Goal: Check status: Check status

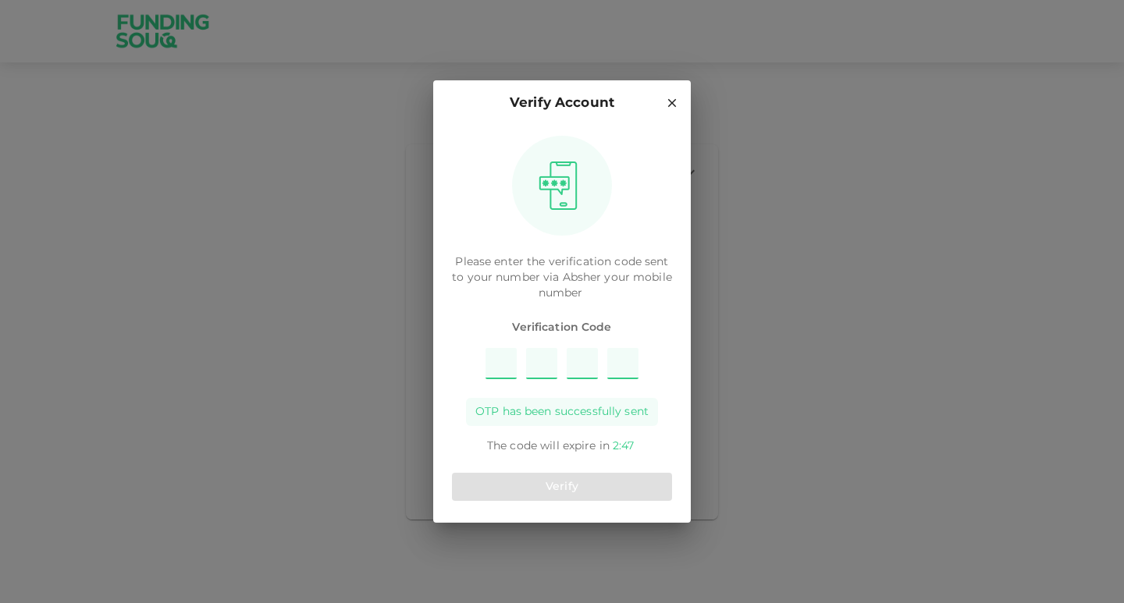
type input "8"
type input "2"
type input "9"
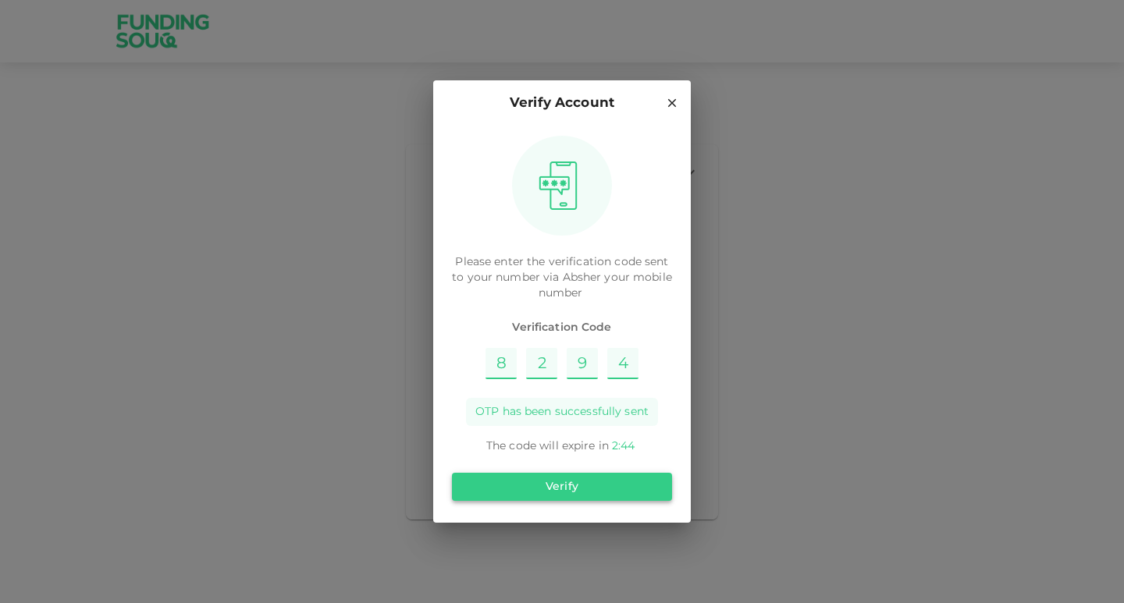
type input "4"
click at [562, 492] on button "Verify" at bounding box center [562, 487] width 220 height 28
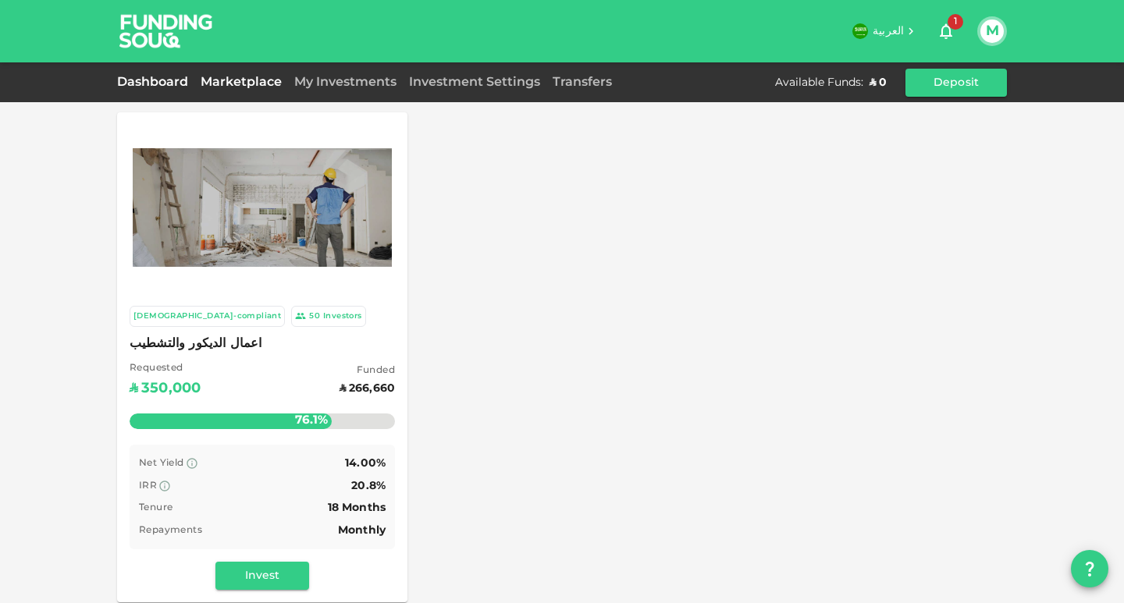
click at [167, 87] on link "Dashboard" at bounding box center [155, 82] width 77 height 12
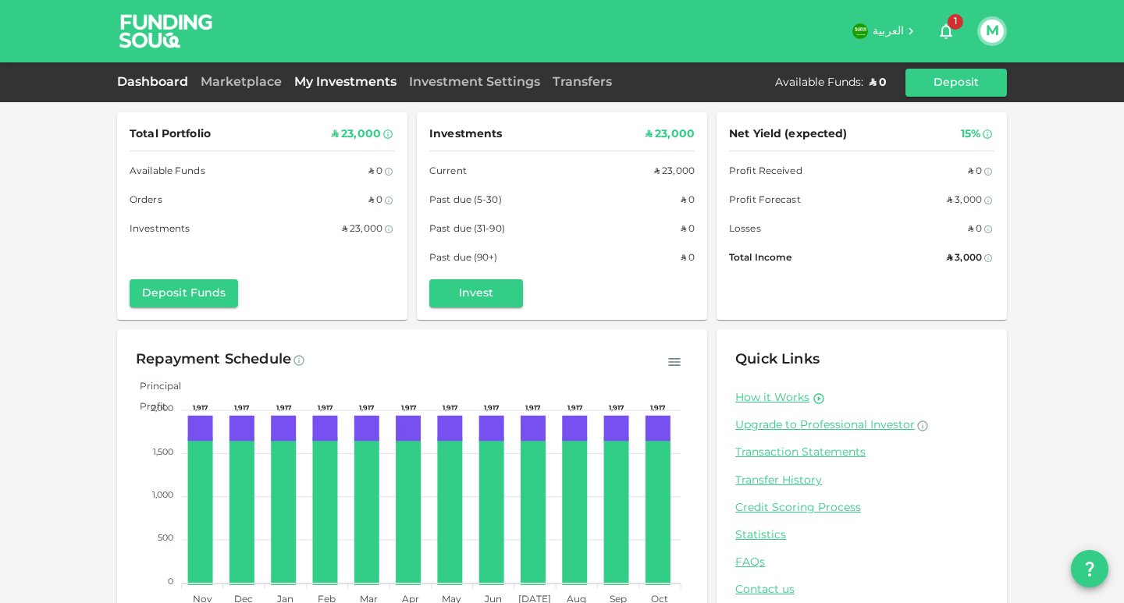
click at [329, 84] on link "My Investments" at bounding box center [345, 82] width 115 height 12
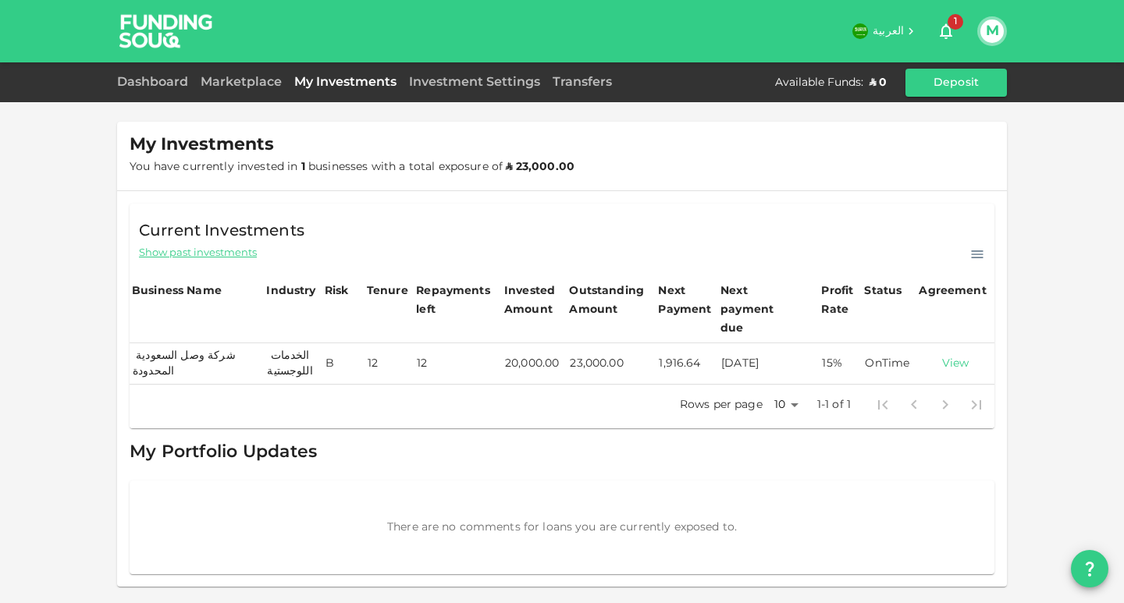
click at [958, 357] on link "View" at bounding box center [955, 364] width 72 height 15
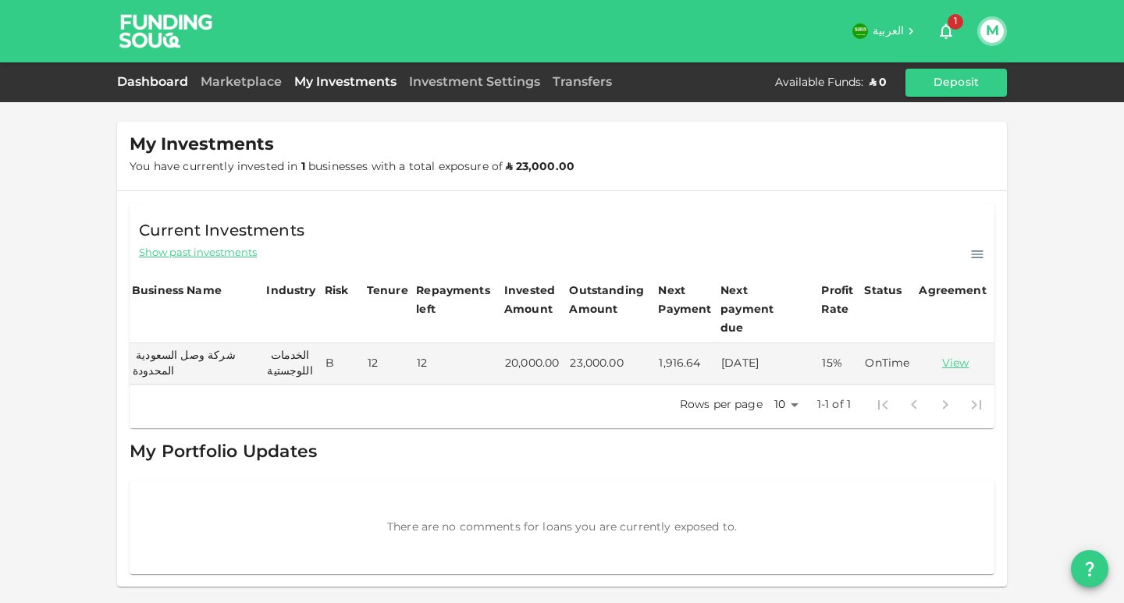
click at [148, 81] on link "Dashboard" at bounding box center [155, 82] width 77 height 12
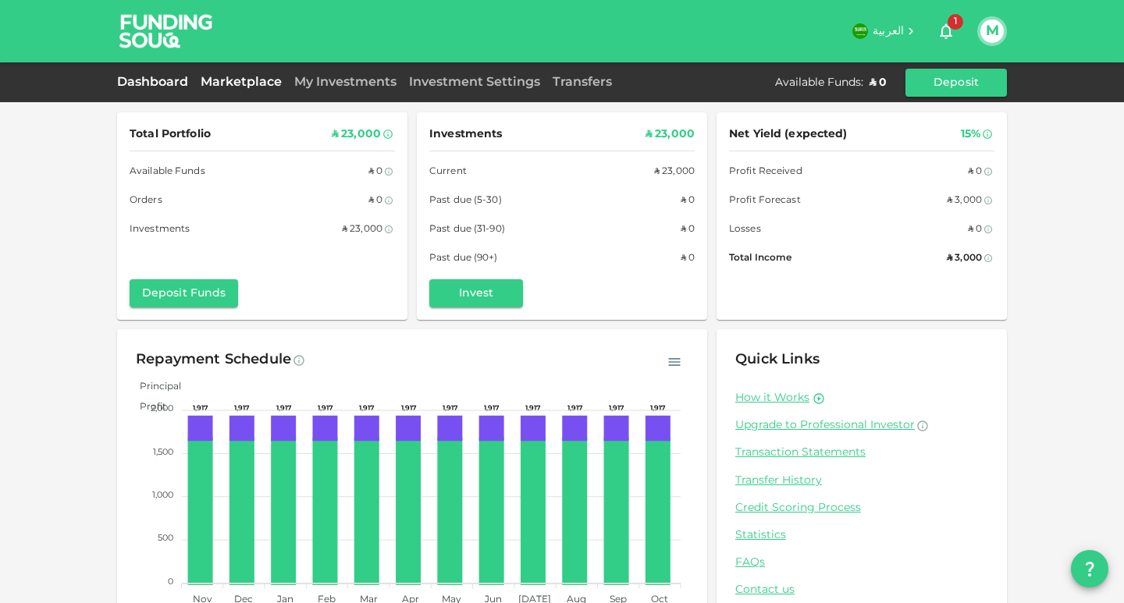
click at [217, 81] on link "Marketplace" at bounding box center [241, 82] width 94 height 12
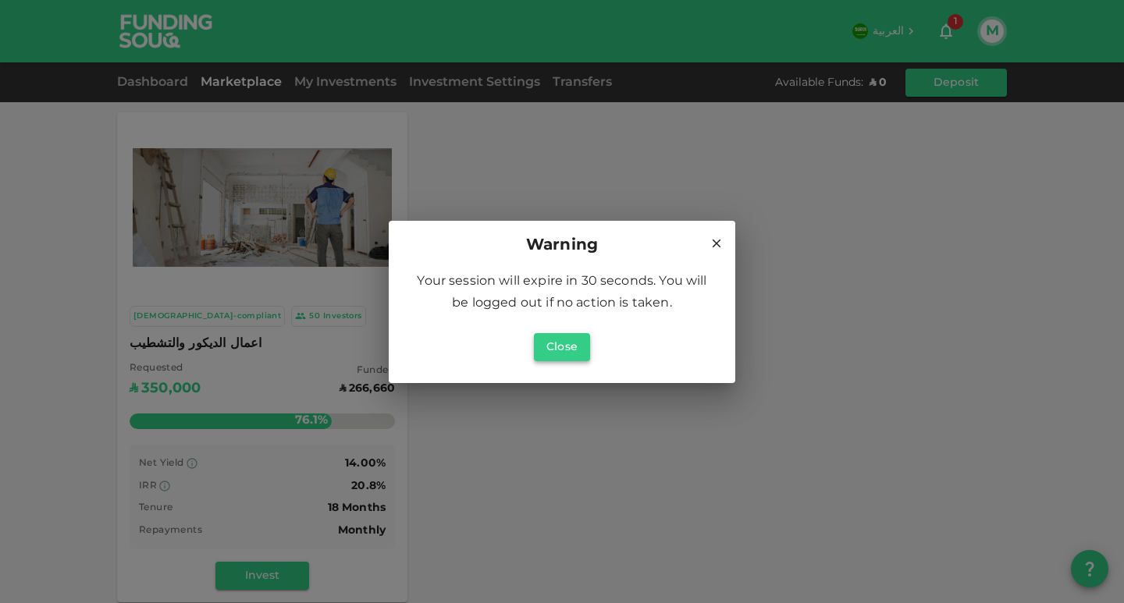
click at [567, 346] on button "Close" at bounding box center [562, 347] width 56 height 28
